Goal: Information Seeking & Learning: Find specific fact

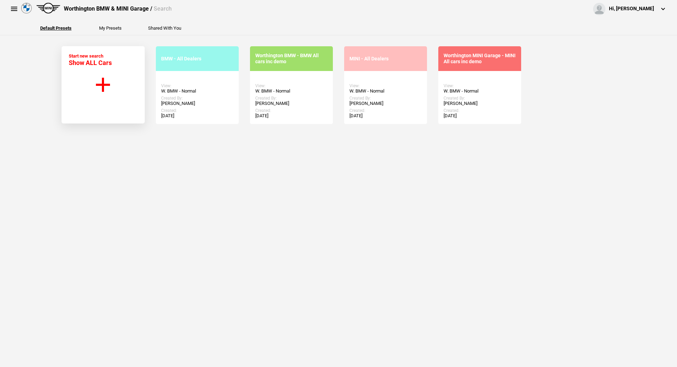
click at [18, 11] on button at bounding box center [14, 9] width 14 height 14
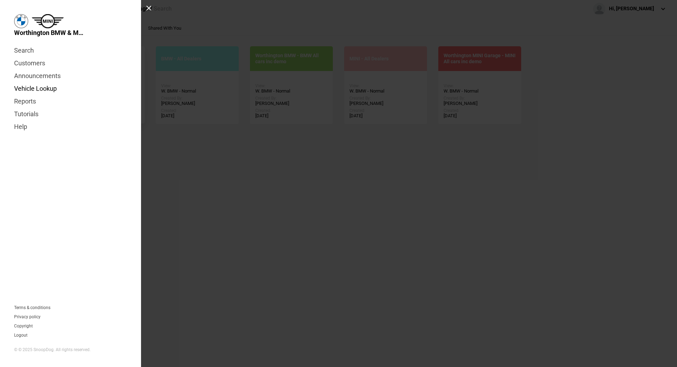
click at [33, 88] on link "Vehicle Lookup" at bounding box center [70, 88] width 113 height 13
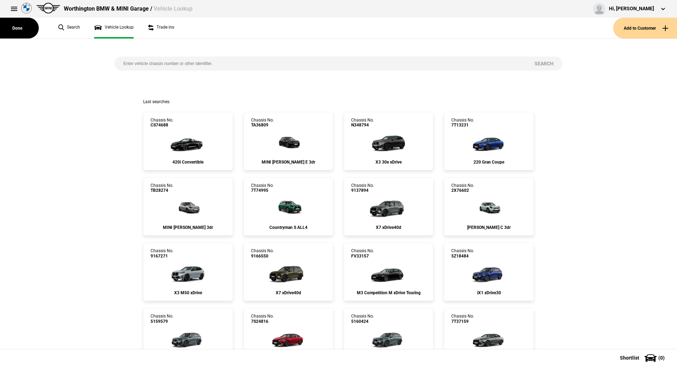
click at [150, 61] on input "search" at bounding box center [320, 63] width 411 height 14
type input "9807759"
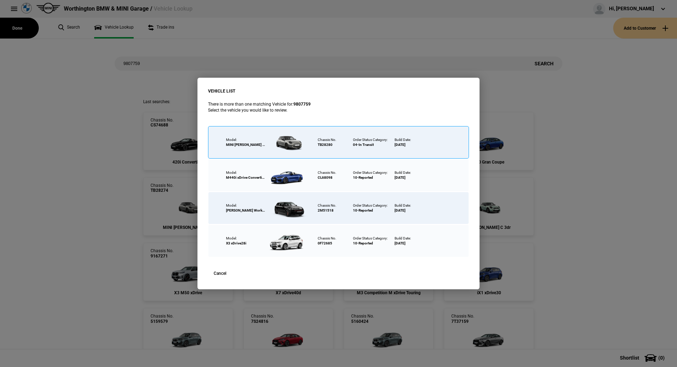
click at [325, 145] on div "TB28280" at bounding box center [325, 144] width 15 height 5
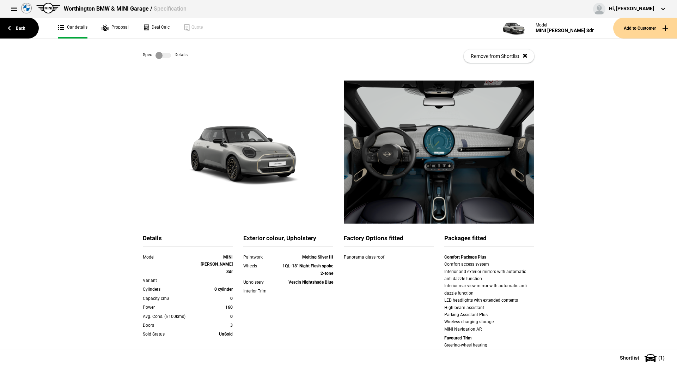
click at [169, 55] on link at bounding box center [163, 55] width 23 height 7
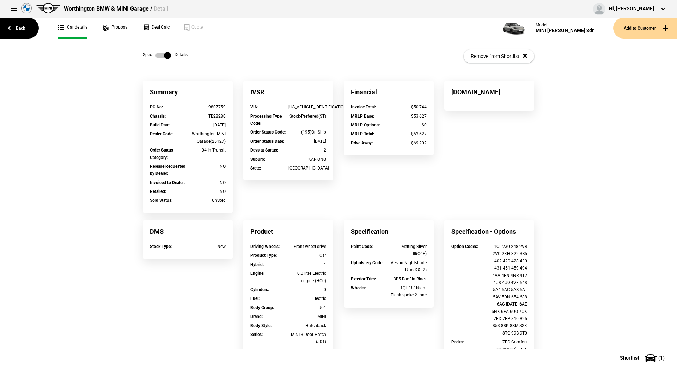
click at [318, 108] on div "[US_VEHICLE_IDENTIFICATION_NUMBER]" at bounding box center [308, 106] width 38 height 7
copy div "[US_VEHICLE_IDENTIFICATION_NUMBER]"
click at [314, 104] on div "[US_VEHICLE_IDENTIFICATION_NUMBER]" at bounding box center [308, 106] width 38 height 7
